Goal: Transaction & Acquisition: Purchase product/service

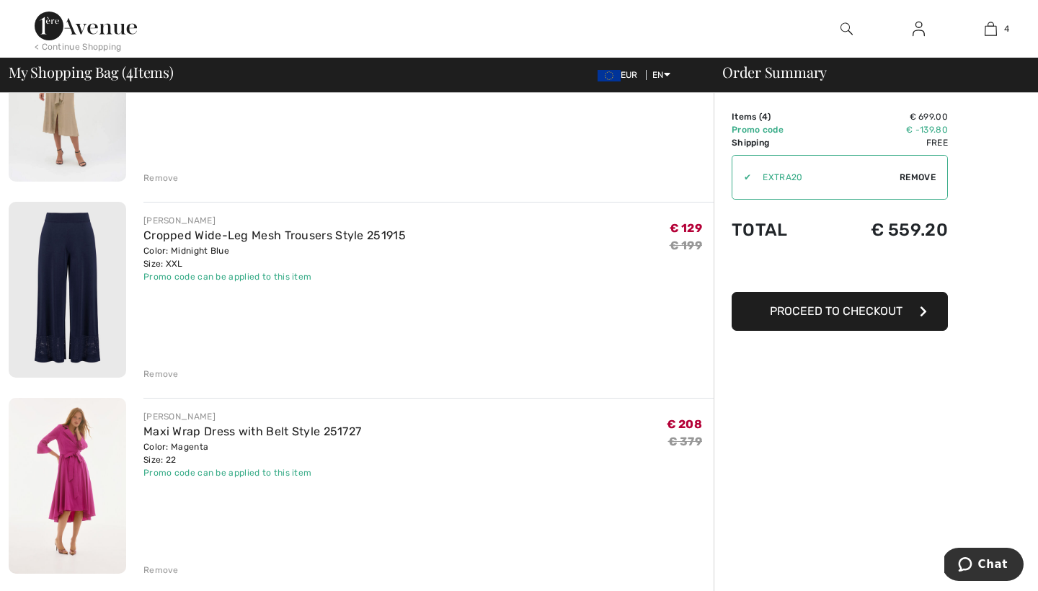
scroll to position [406, 0]
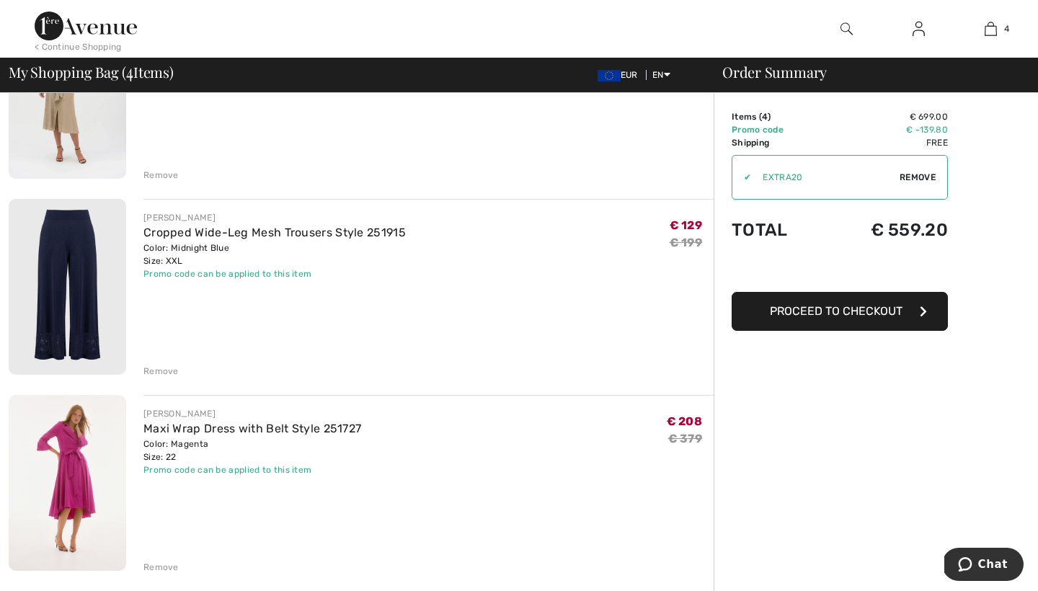
click at [167, 371] on div "Remove" at bounding box center [160, 371] width 35 height 13
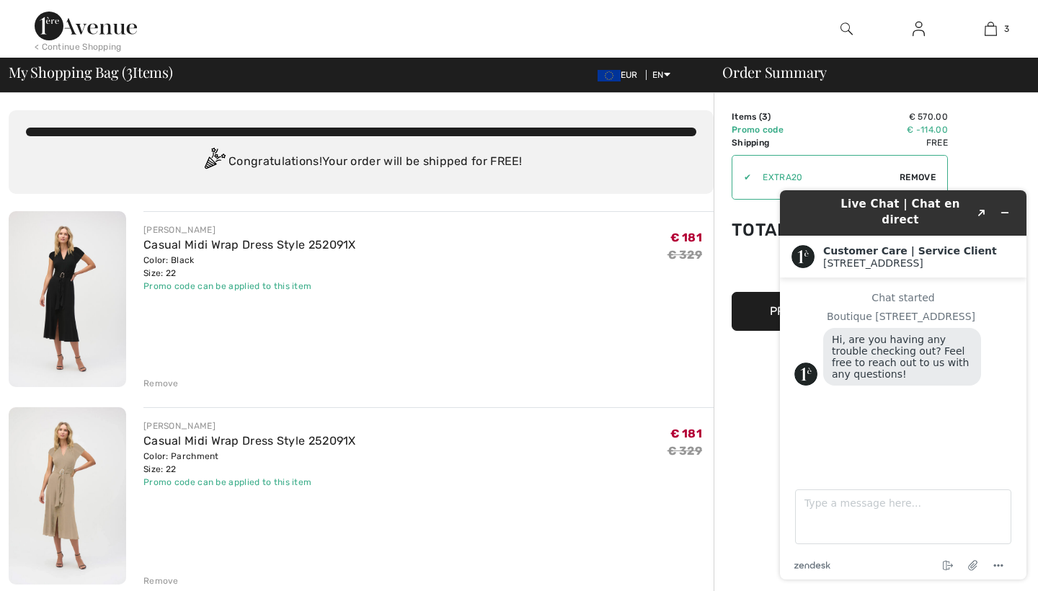
scroll to position [0, 0]
click at [115, 26] on img at bounding box center [86, 26] width 102 height 29
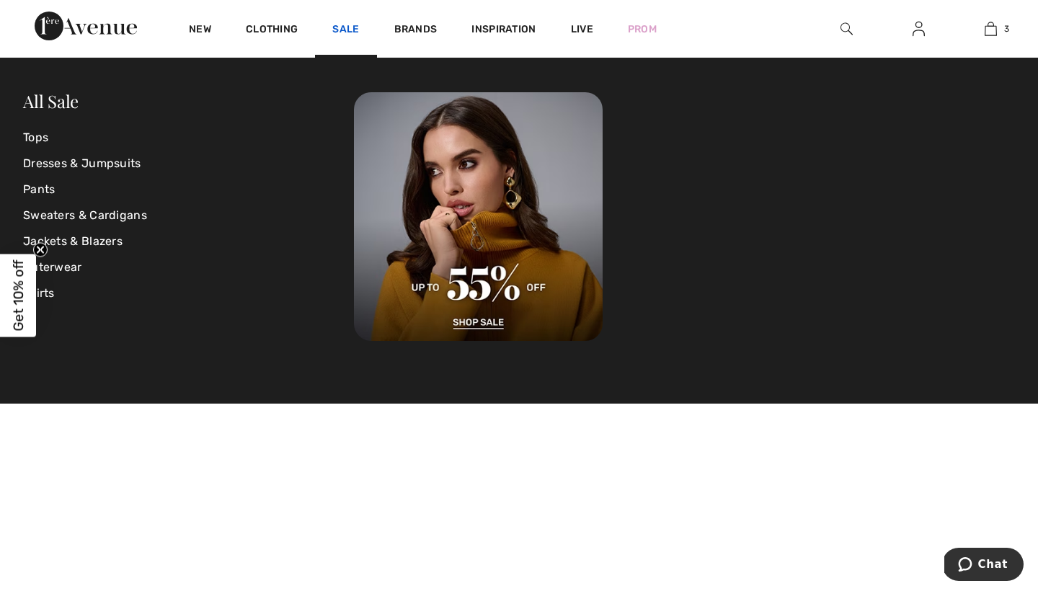
click at [347, 23] on link "Sale" at bounding box center [345, 30] width 27 height 15
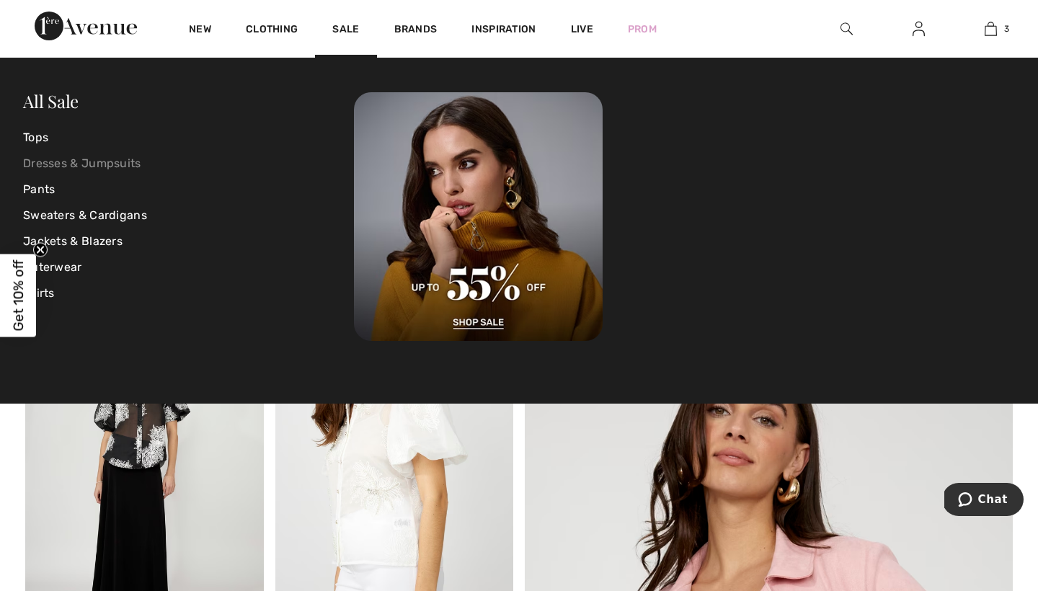
click at [81, 165] on link "Dresses & Jumpsuits" at bounding box center [188, 164] width 331 height 26
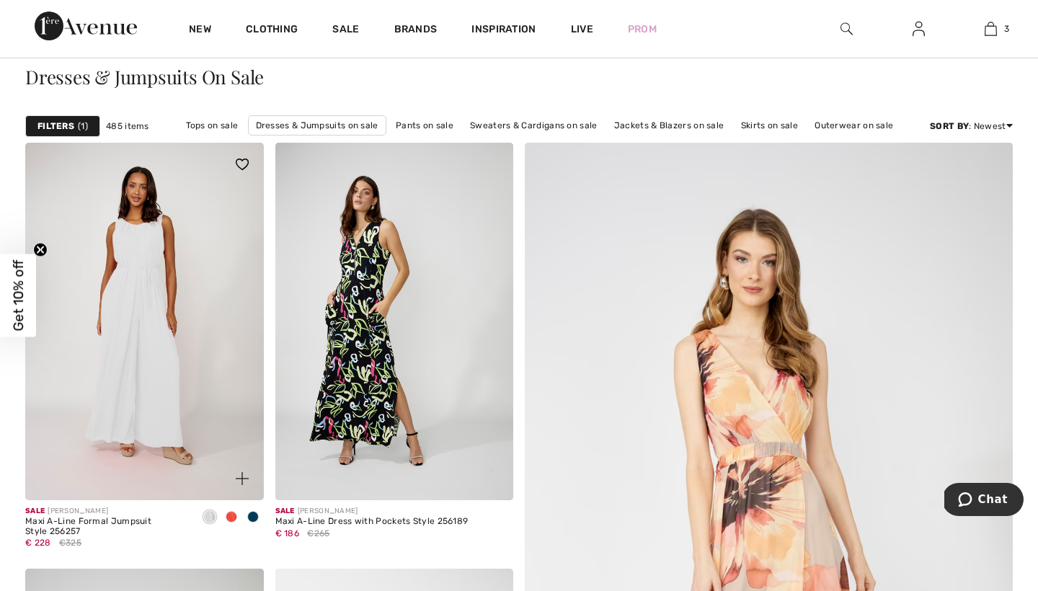
scroll to position [136, 0]
click at [76, 124] on div "Filters 1" at bounding box center [62, 126] width 75 height 22
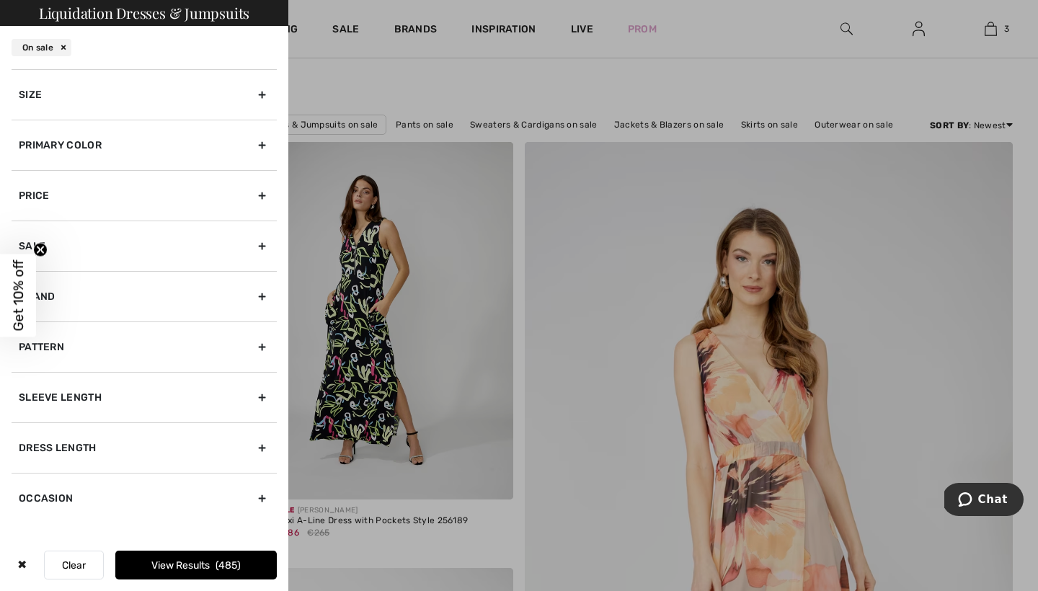
click at [92, 89] on div "Size" at bounding box center [144, 94] width 265 height 50
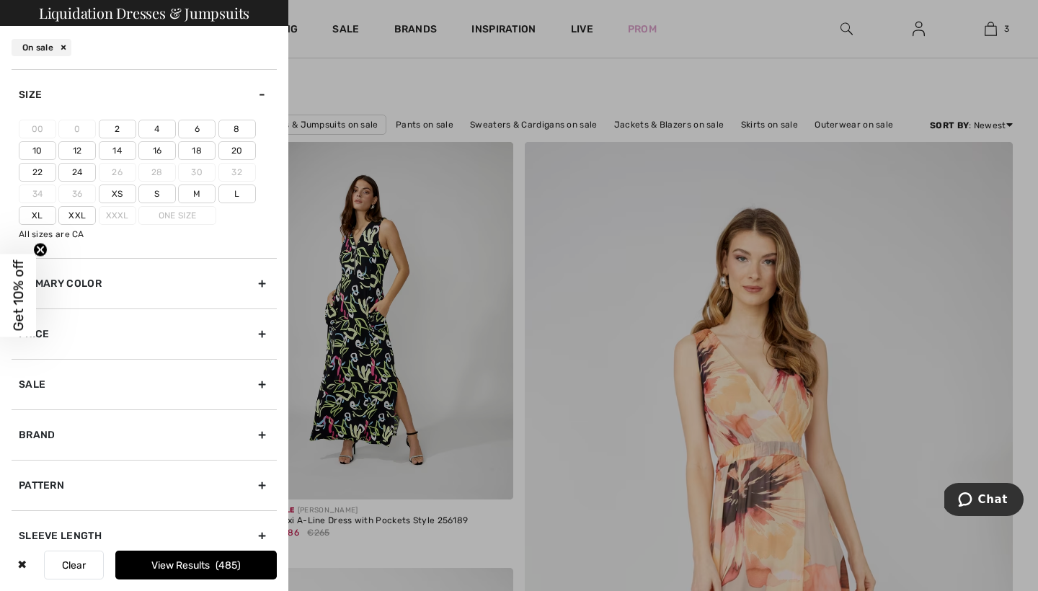
click at [42, 170] on label "22" at bounding box center [37, 172] width 37 height 19
click at [0, 0] on input"] "22" at bounding box center [0, 0] width 0 height 0
click at [82, 169] on label "24" at bounding box center [76, 172] width 37 height 19
click at [0, 0] on input"] "24" at bounding box center [0, 0] width 0 height 0
click at [159, 426] on div "Brand" at bounding box center [144, 434] width 265 height 50
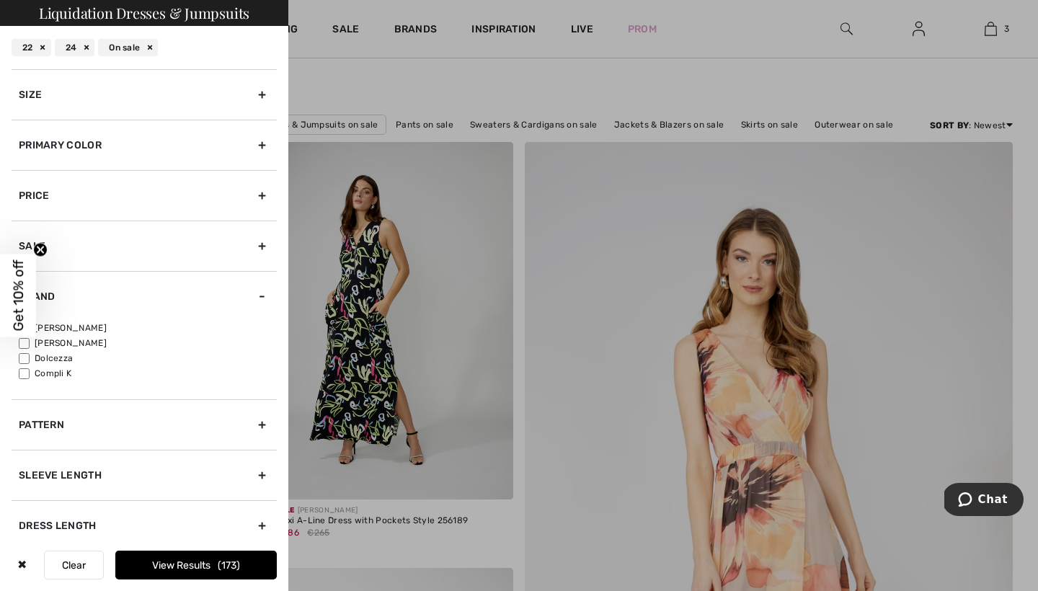
click at [94, 323] on label "[PERSON_NAME]" at bounding box center [148, 328] width 258 height 13
click at [30, 323] on input"] "[PERSON_NAME]" at bounding box center [24, 328] width 11 height 11
checkbox input"] "true"
click at [237, 566] on span "157" at bounding box center [229, 565] width 22 height 12
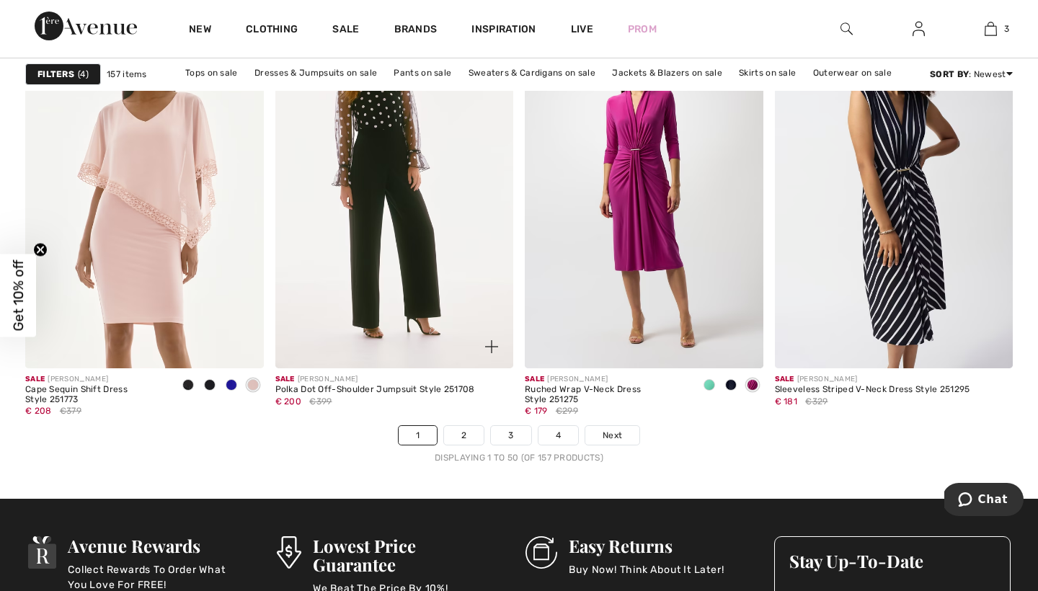
scroll to position [6391, 0]
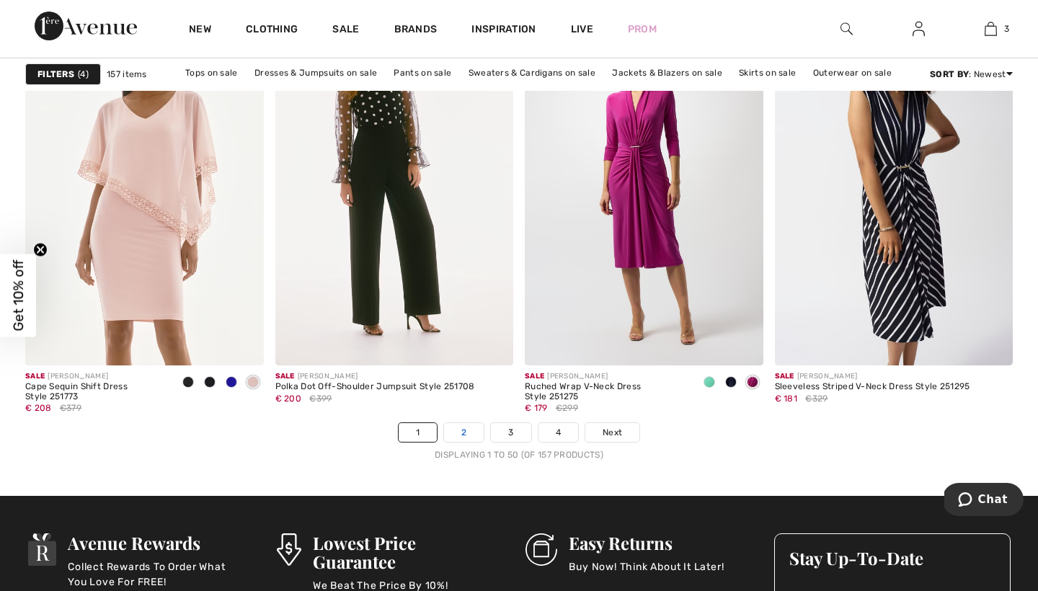
click at [458, 433] on link "2" at bounding box center [464, 432] width 40 height 19
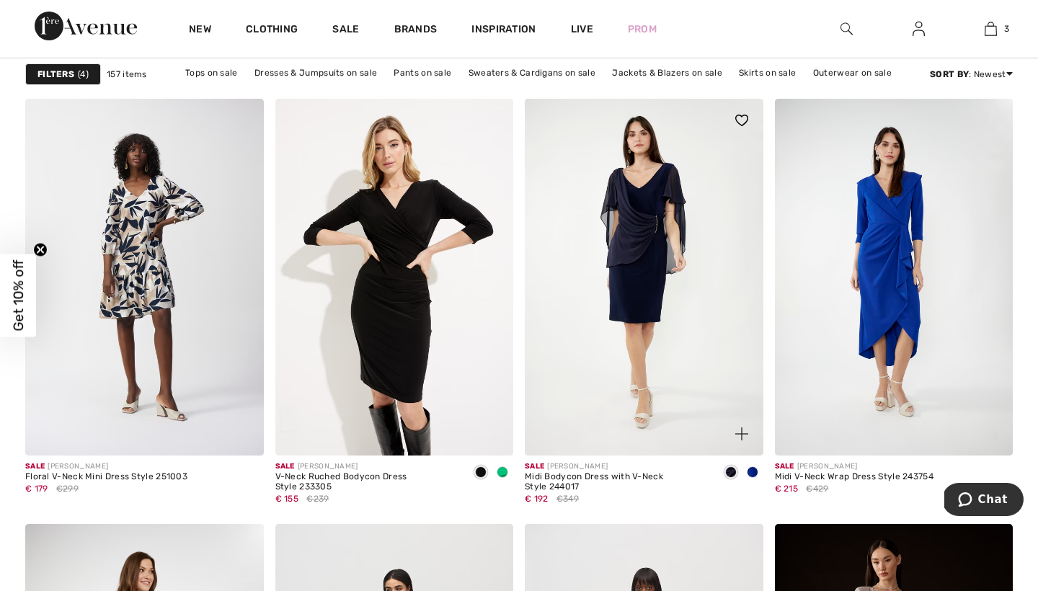
scroll to position [5431, 0]
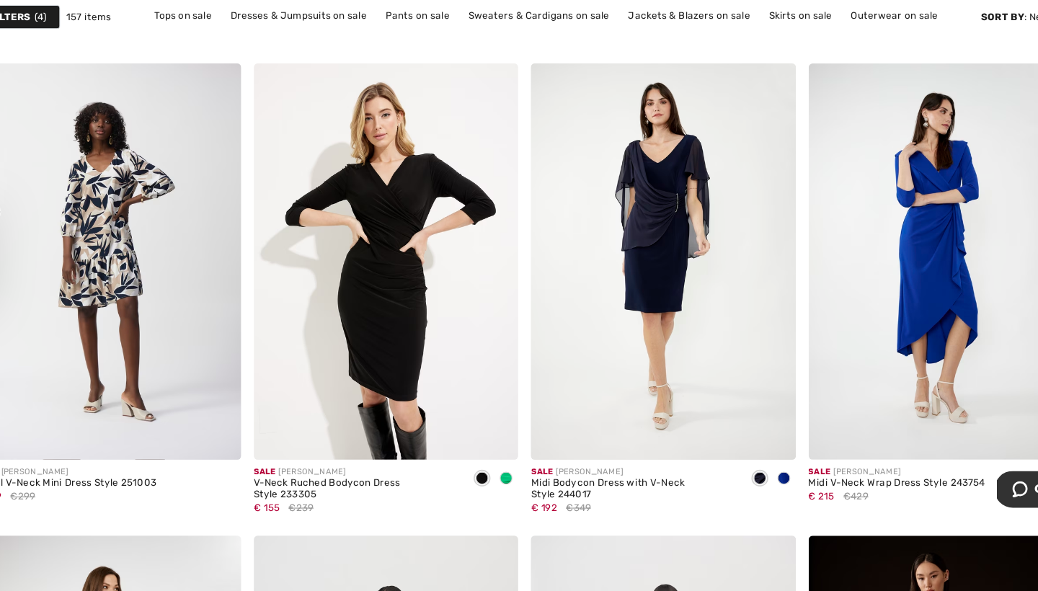
click at [827, 273] on img at bounding box center [894, 295] width 239 height 358
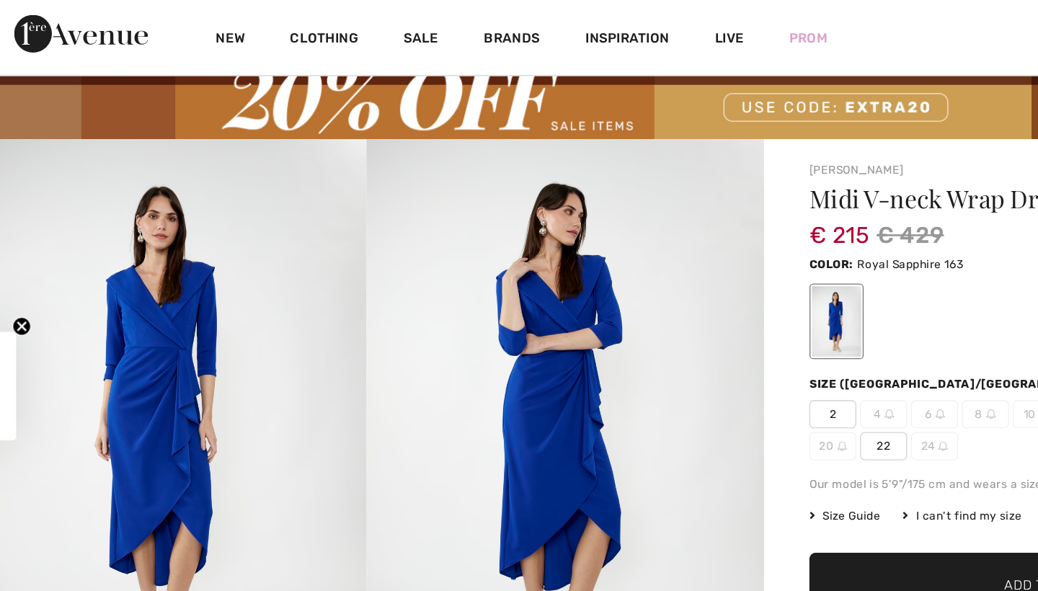
scroll to position [44, 0]
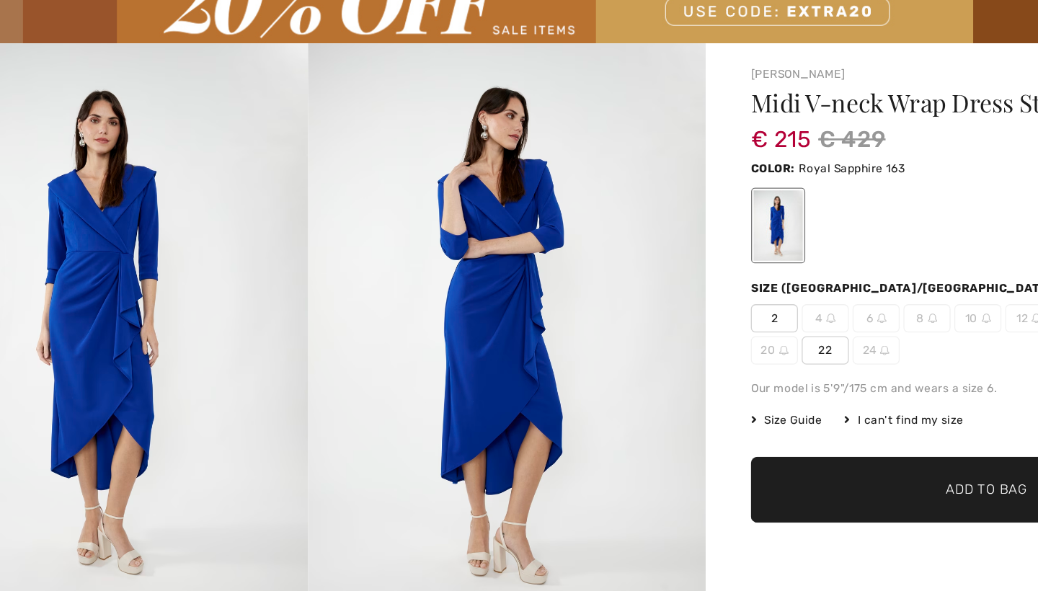
click at [682, 331] on span "22" at bounding box center [700, 342] width 36 height 22
click at [660, 423] on span "✔ Added to Bag Add to Bag" at bounding box center [823, 448] width 360 height 50
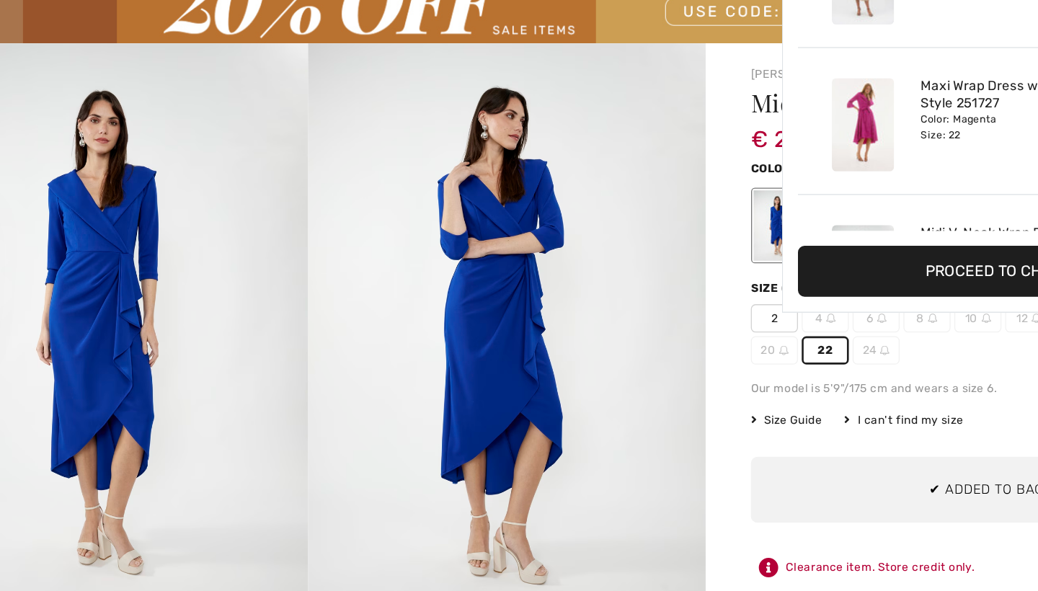
scroll to position [270, 0]
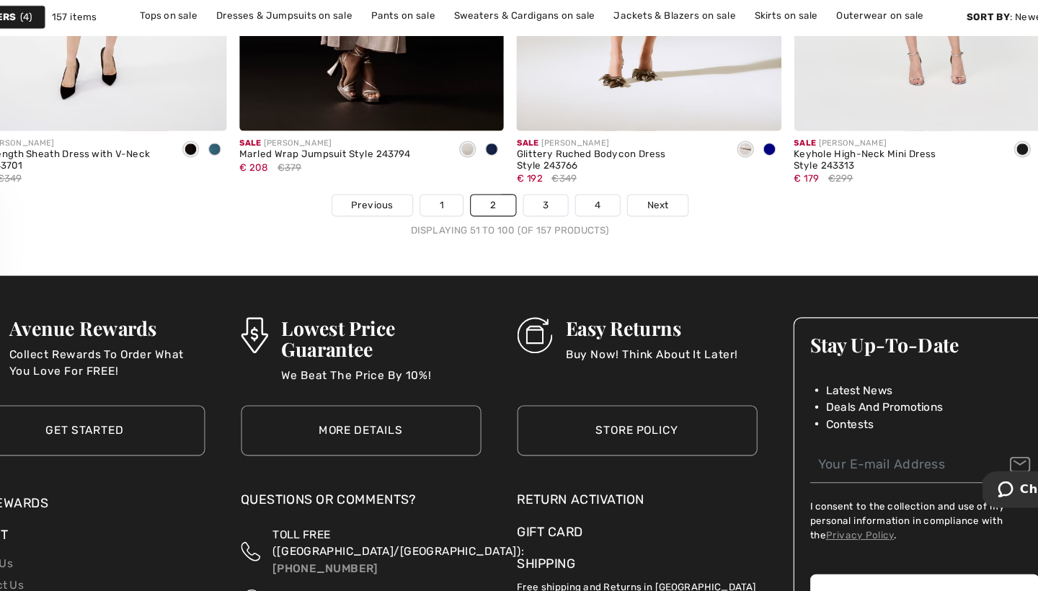
scroll to position [6593, 0]
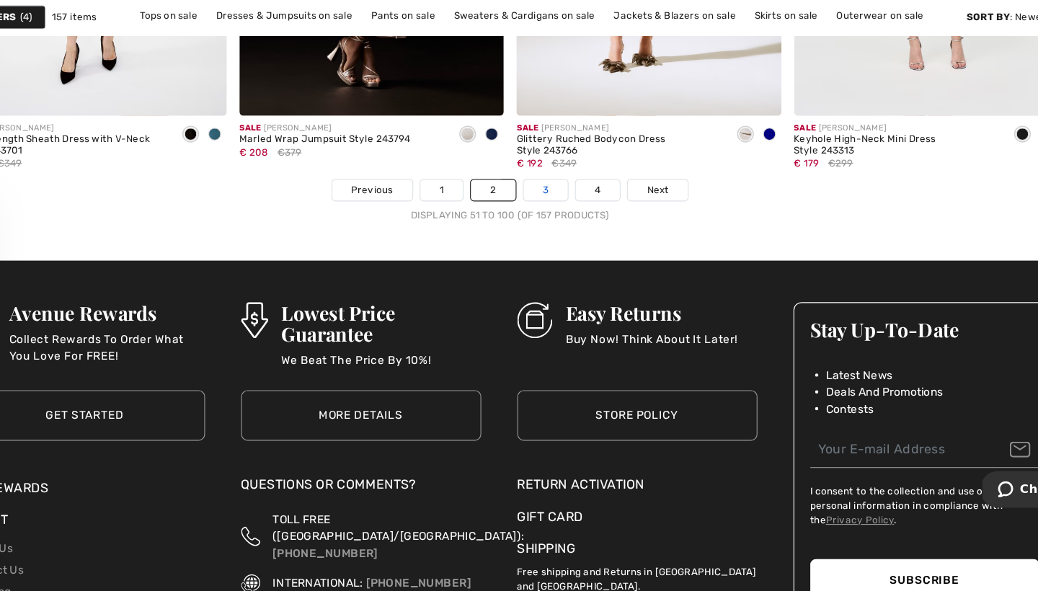
click at [531, 221] on link "3" at bounding box center [551, 230] width 40 height 19
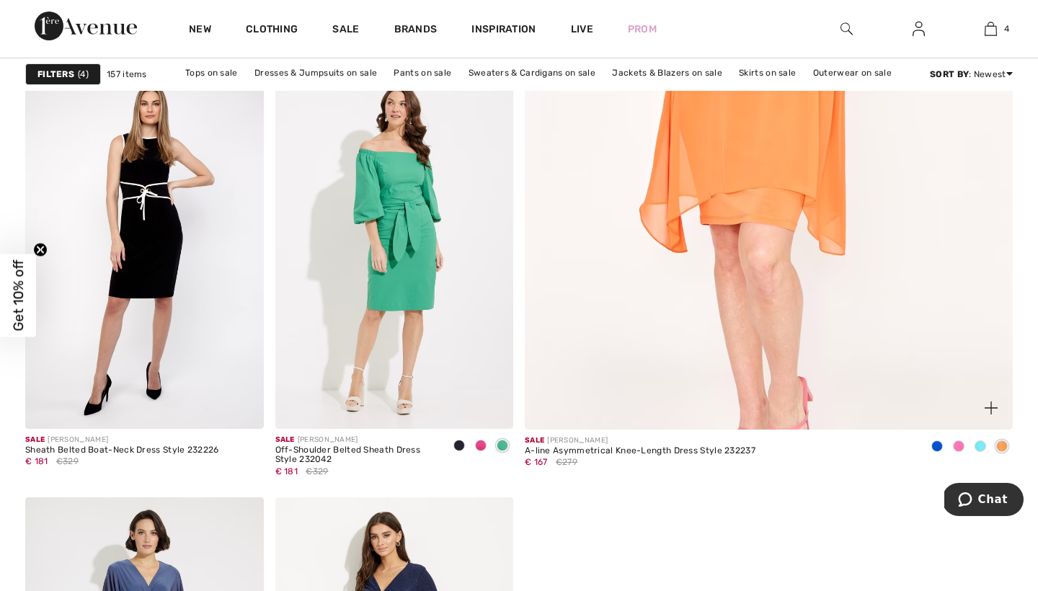
scroll to position [650, 0]
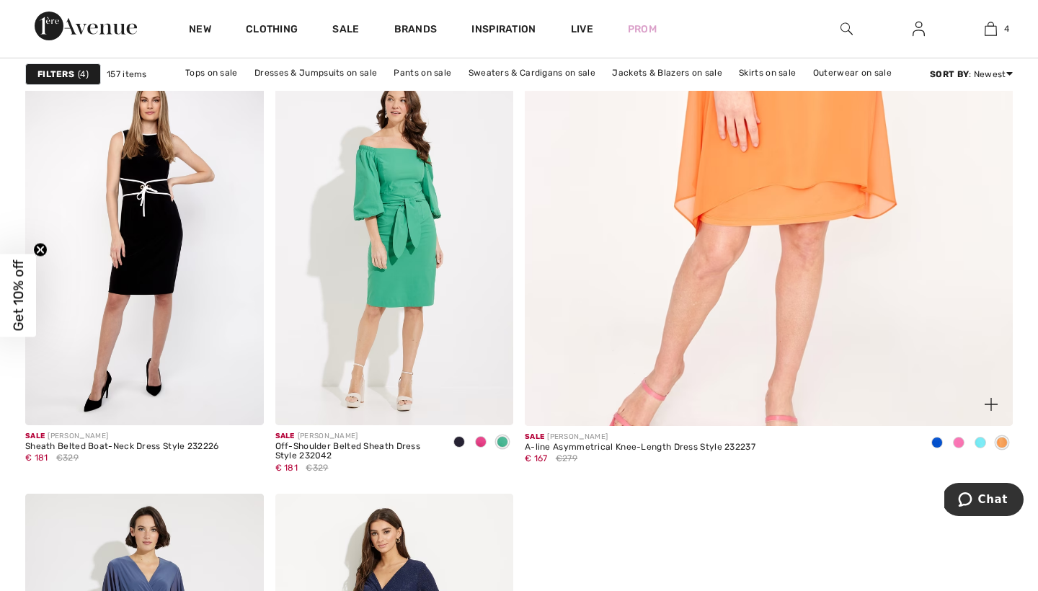
click at [938, 440] on span at bounding box center [937, 443] width 12 height 12
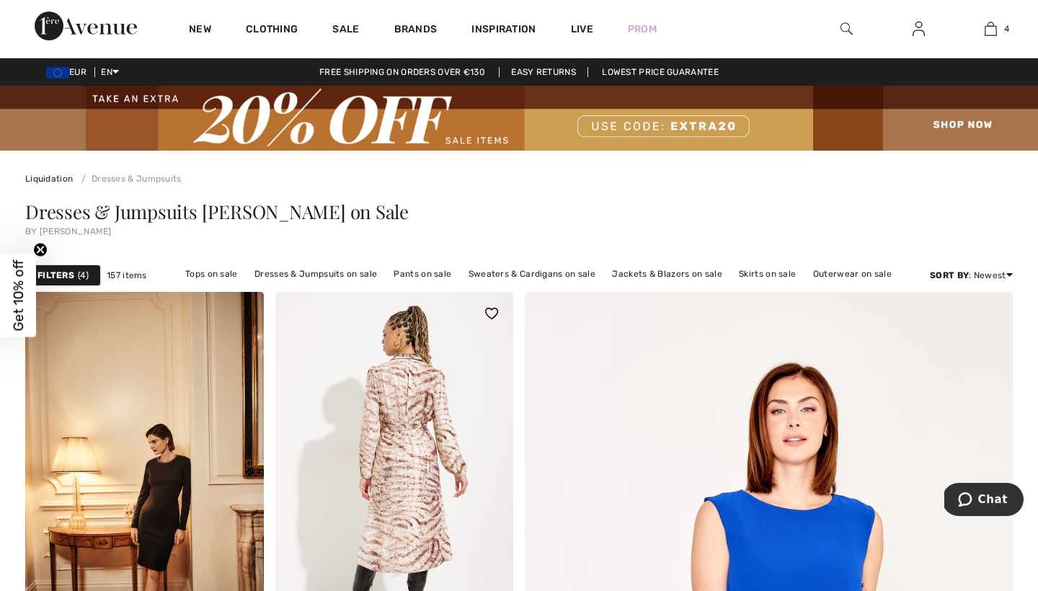
scroll to position [0, 0]
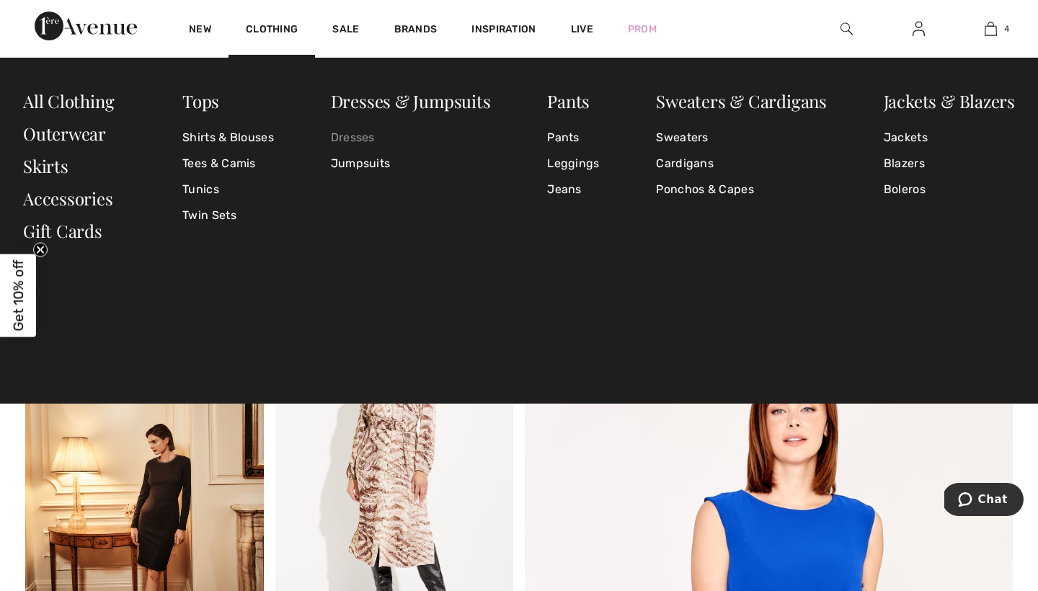
click at [363, 138] on link "Dresses" at bounding box center [411, 138] width 160 height 26
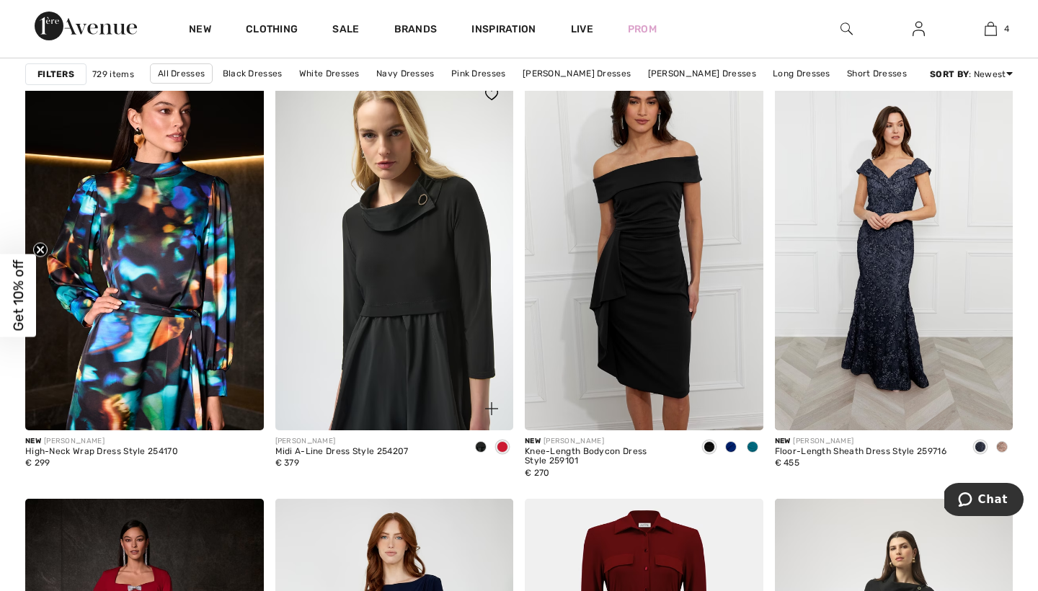
scroll to position [2519, 0]
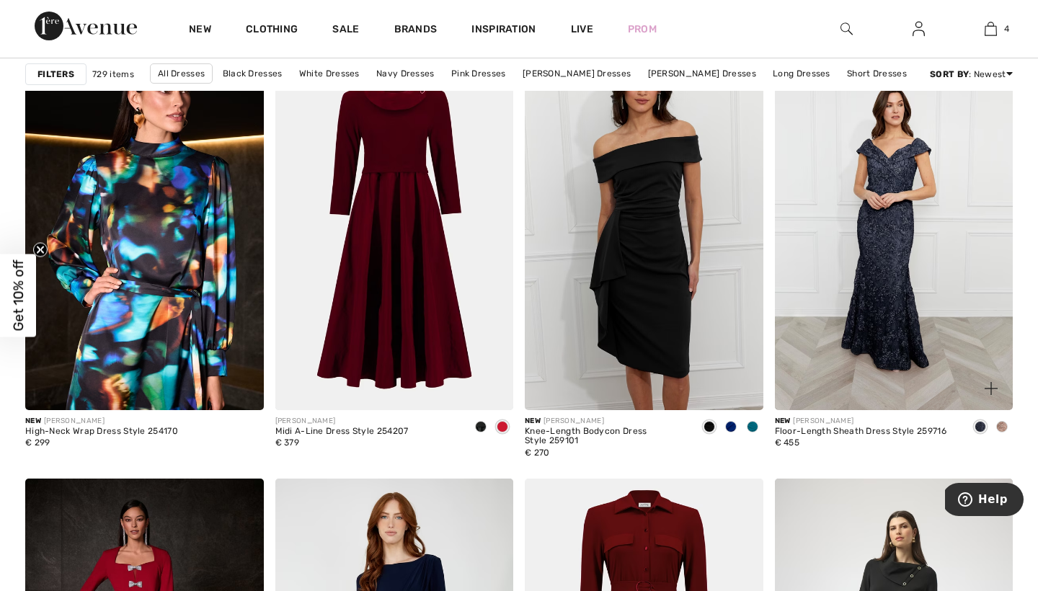
click at [1003, 424] on span at bounding box center [1002, 427] width 12 height 12
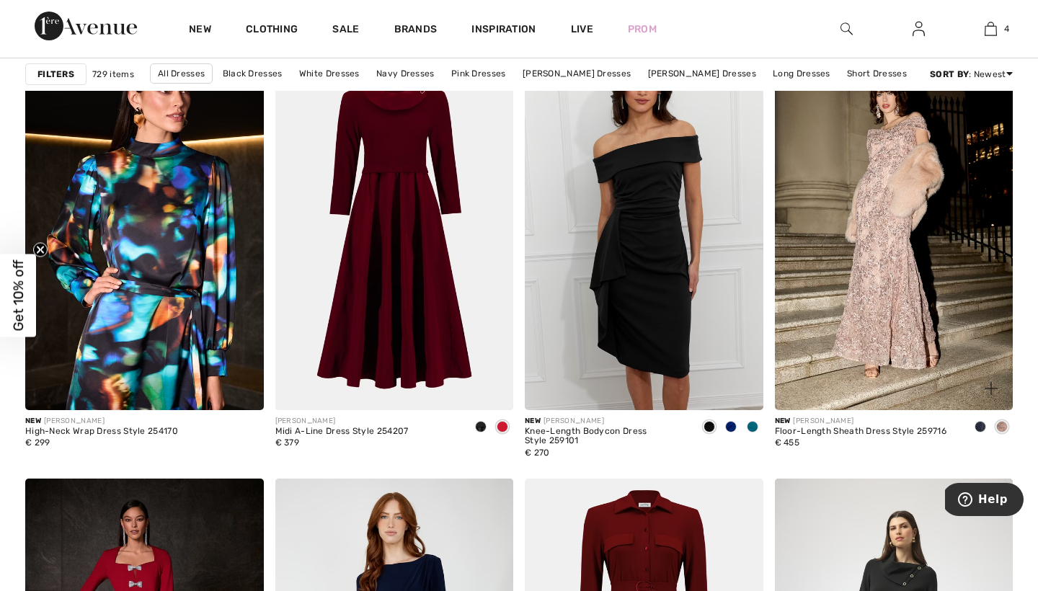
click at [917, 293] on img at bounding box center [894, 232] width 239 height 358
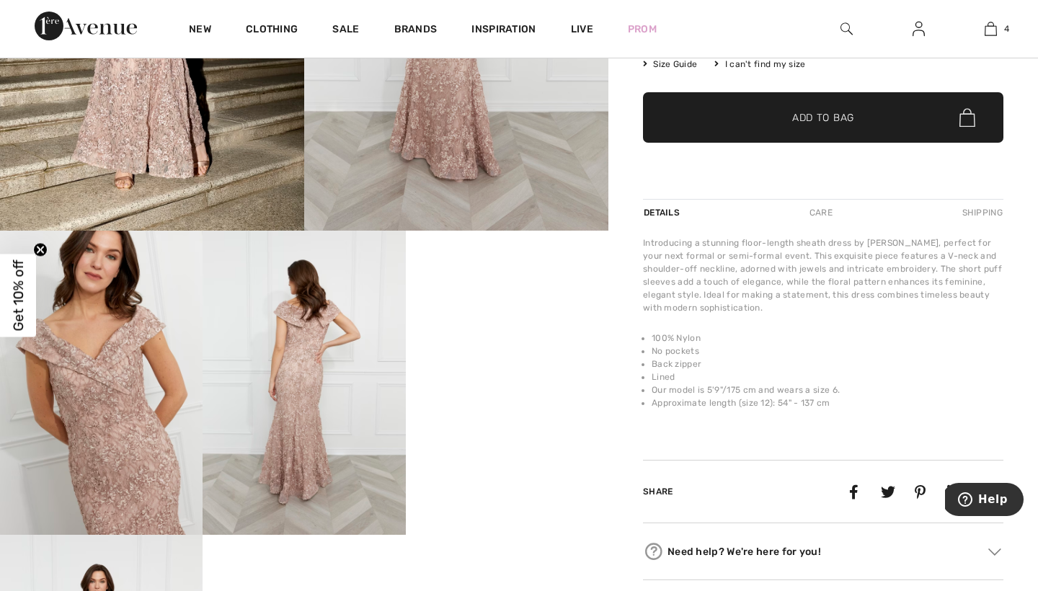
scroll to position [376, 0]
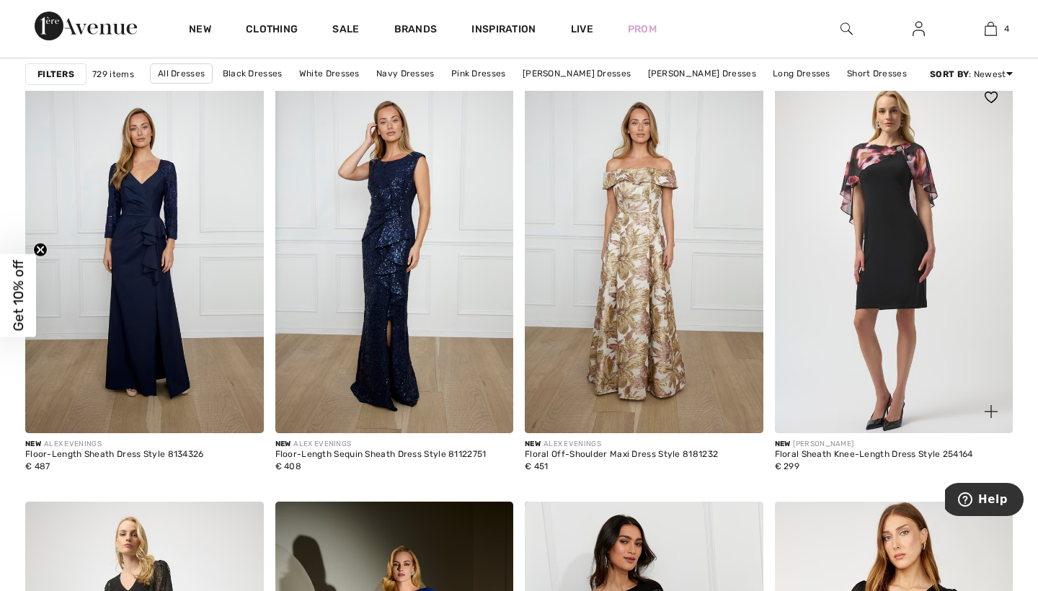
scroll to position [5885, 0]
